Goal: Information Seeking & Learning: Stay updated

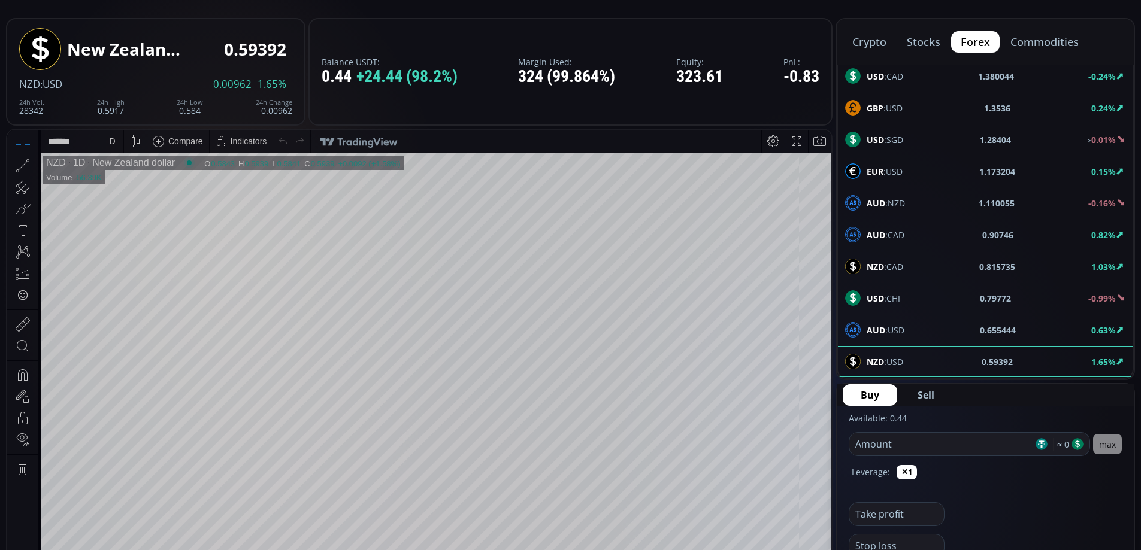
click at [820, 247] on div "Date Range 5y 1y 3m 1m 5d 1d 12:05:44 (UTC) log auto NZD 1D New Zealand dollar …" at bounding box center [419, 379] width 824 height 498
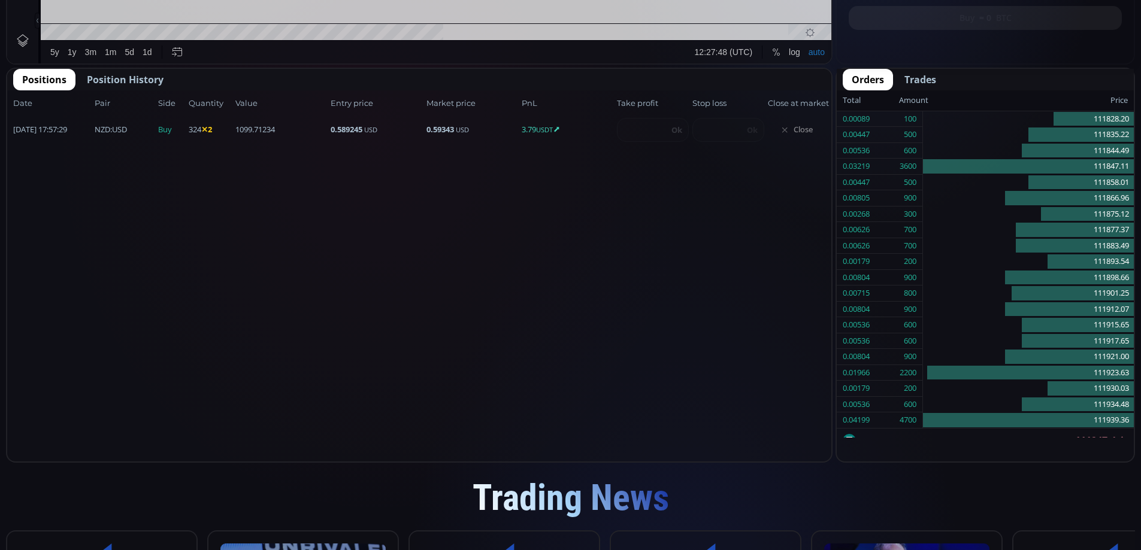
scroll to position [166, 0]
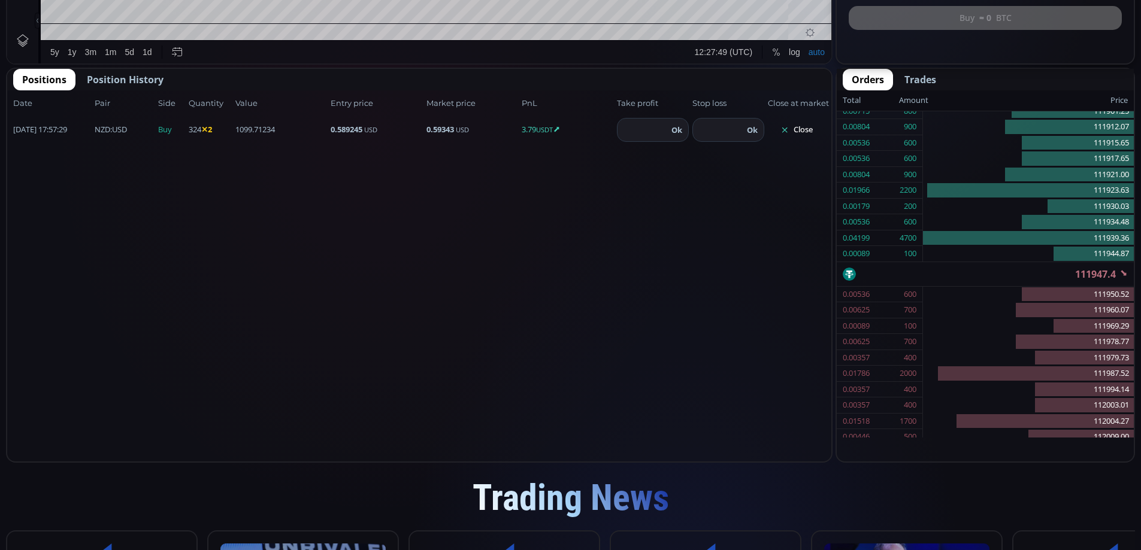
click at [799, 133] on button "Close" at bounding box center [796, 129] width 57 height 19
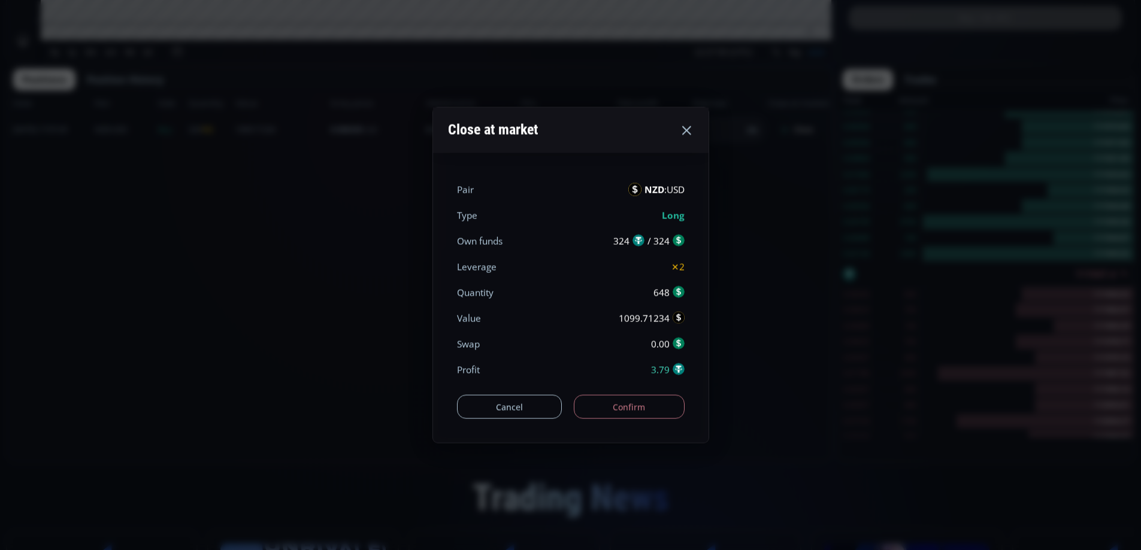
click at [653, 416] on button "Confirm" at bounding box center [629, 407] width 111 height 24
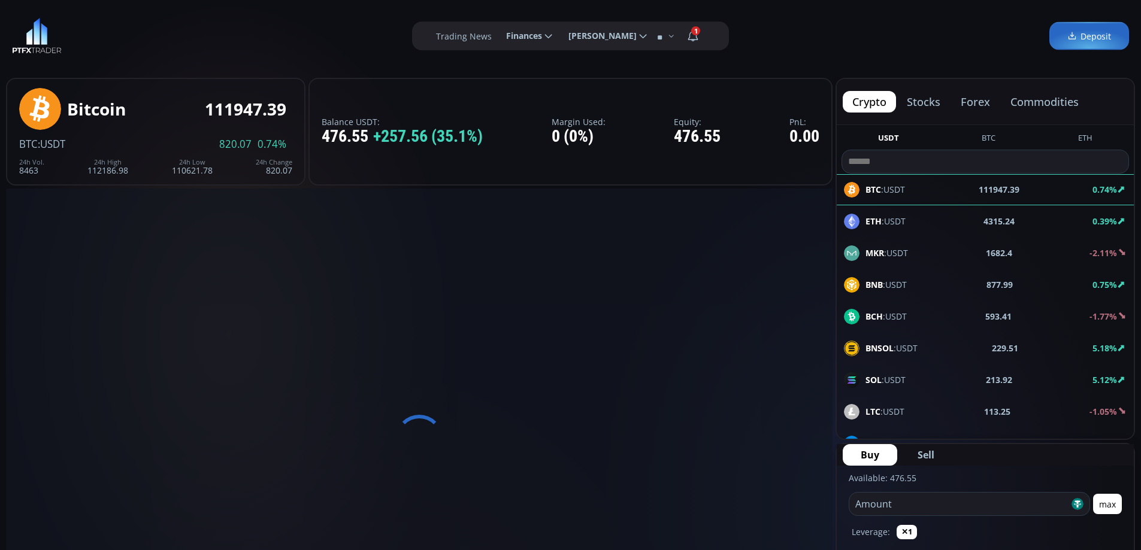
drag, startPoint x: 983, startPoint y: 102, endPoint x: 990, endPoint y: 139, distance: 37.2
click at [983, 103] on button "forex" at bounding box center [975, 102] width 48 height 22
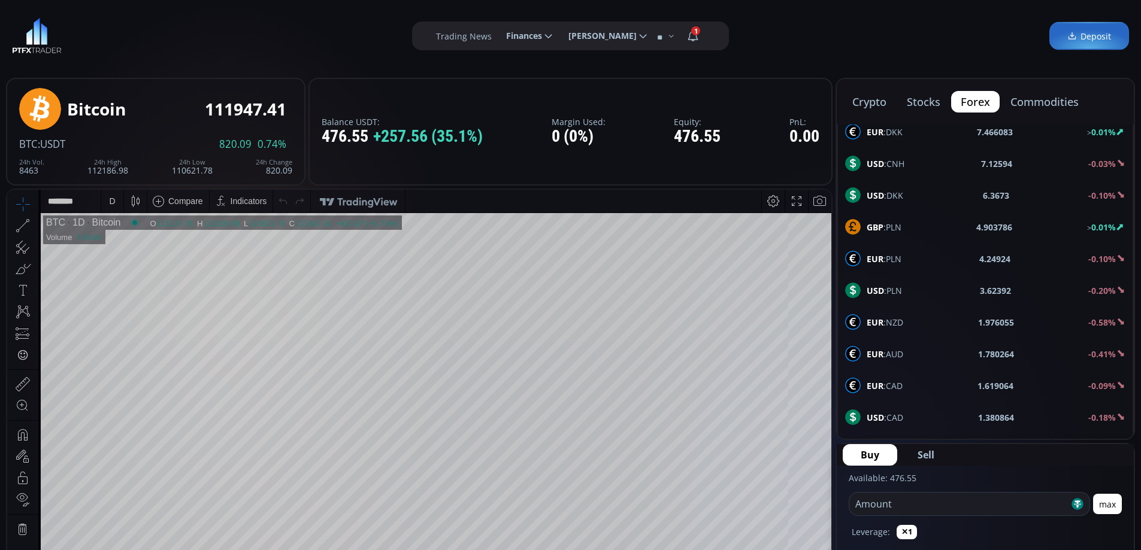
scroll to position [641, 0]
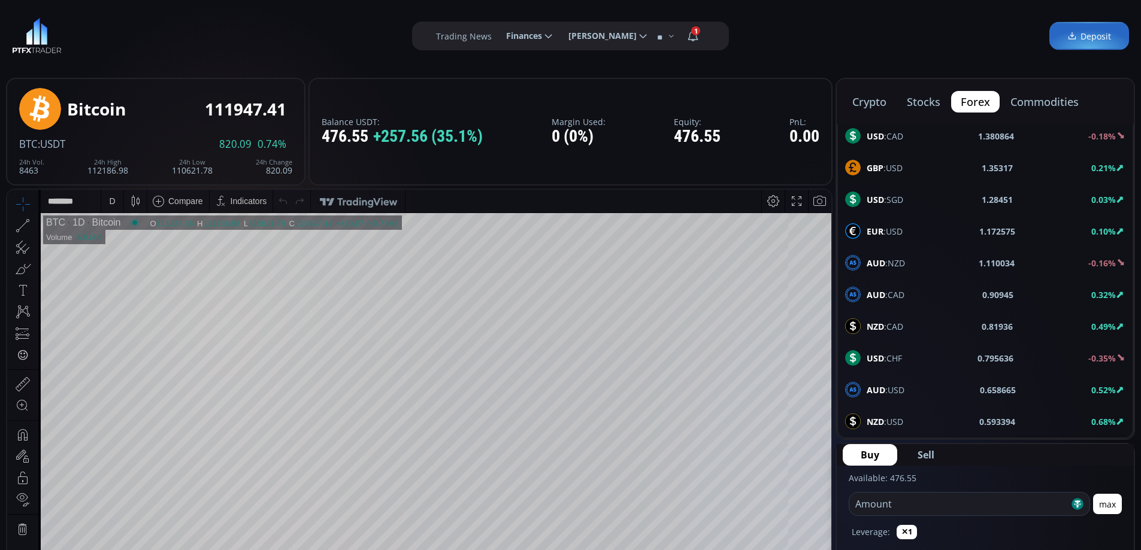
click at [913, 389] on div "AUD :USD 0.658665 0.52%" at bounding box center [985, 390] width 280 height 16
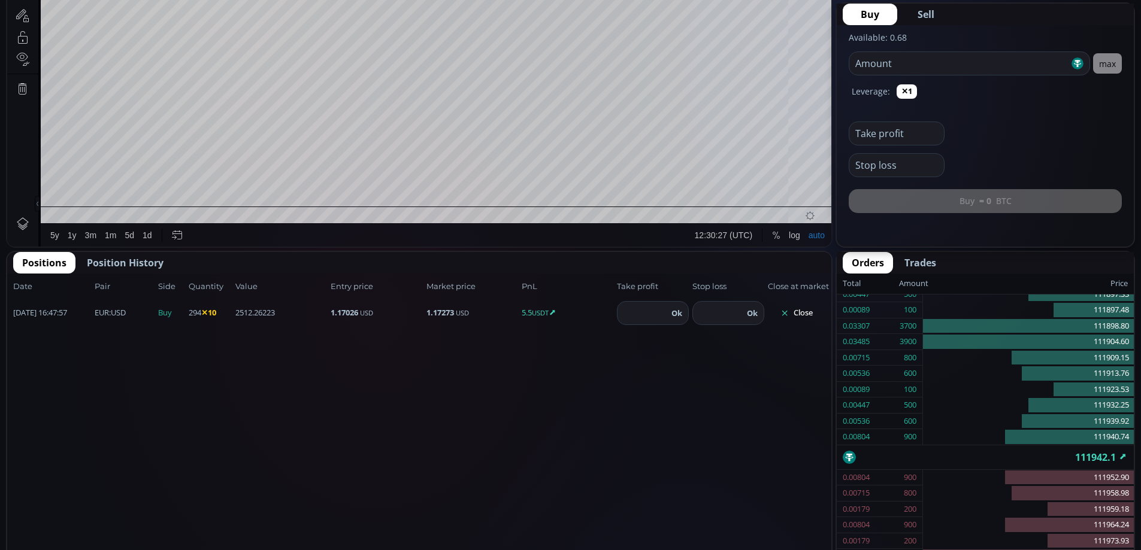
scroll to position [442, 0]
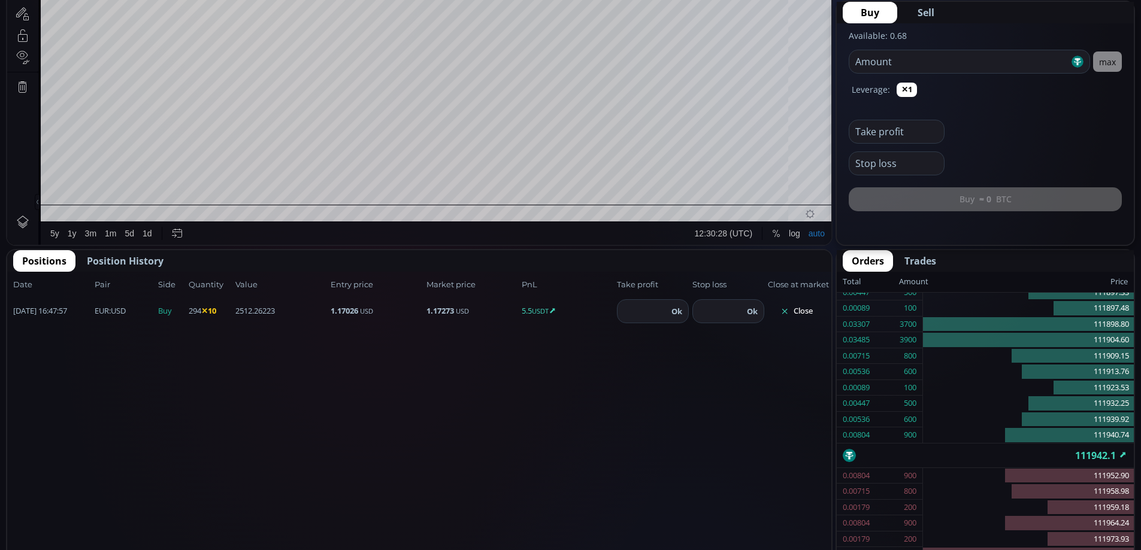
click at [804, 313] on button "Close" at bounding box center [796, 311] width 57 height 19
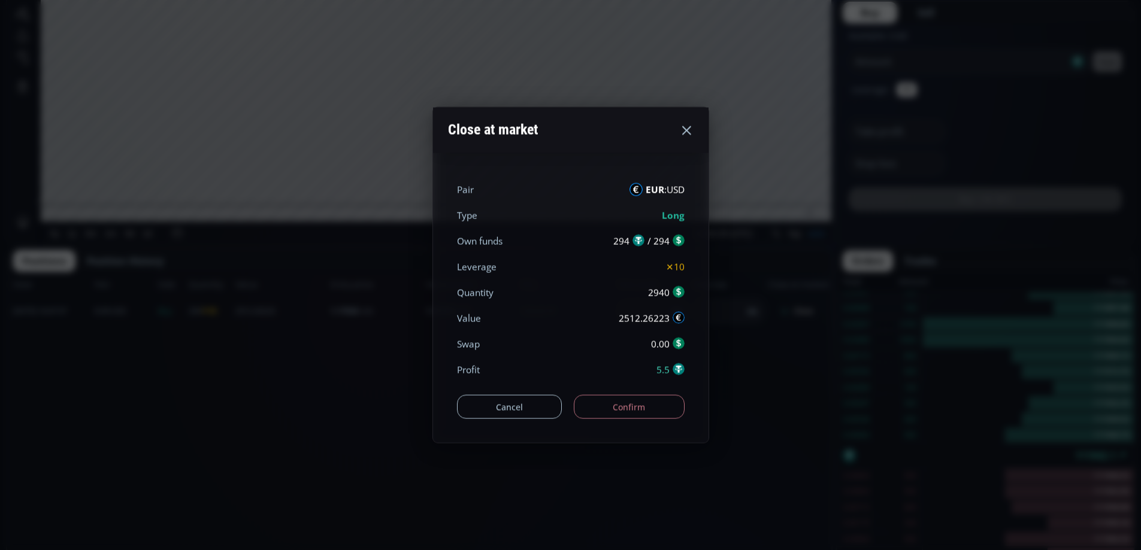
click at [636, 402] on button "Confirm" at bounding box center [629, 407] width 111 height 24
